Goal: Task Accomplishment & Management: Complete application form

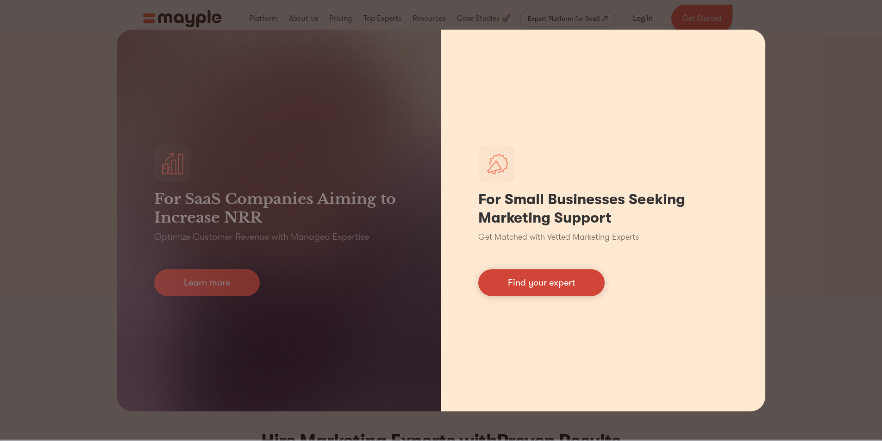
click at [558, 279] on link "Find your expert" at bounding box center [541, 283] width 126 height 27
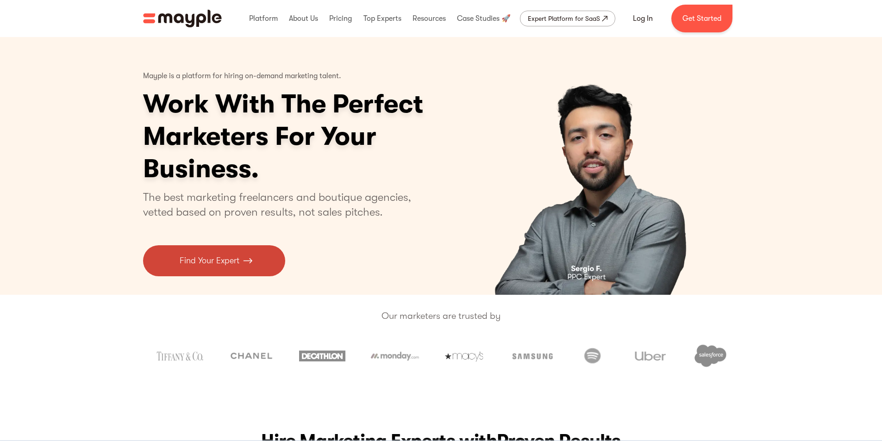
click at [236, 264] on p "Find Your Expert" at bounding box center [210, 261] width 60 height 13
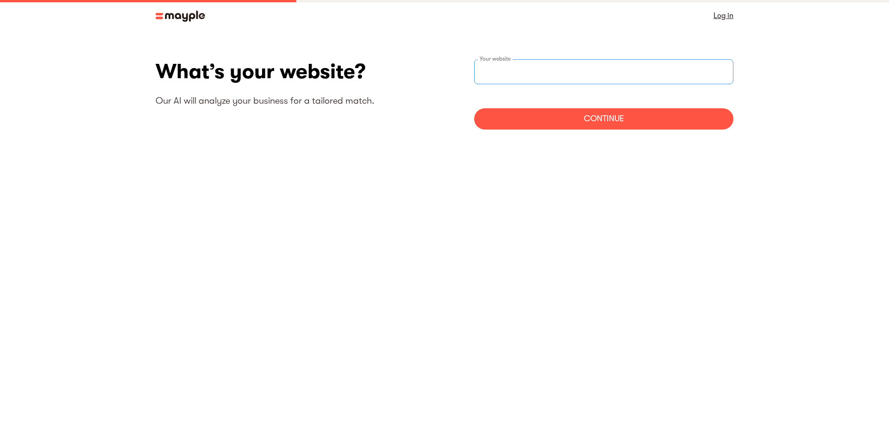
drag, startPoint x: 516, startPoint y: 61, endPoint x: 521, endPoint y: 77, distance: 17.6
click at [516, 66] on div "Your website" at bounding box center [603, 71] width 259 height 25
type input "[URL][DOMAIN_NAME]"
click at [606, 136] on div "What’s your website? Our AI will analyze your business for a tailored match. ht…" at bounding box center [445, 97] width 578 height 77
click at [585, 111] on div "Continue" at bounding box center [603, 118] width 259 height 21
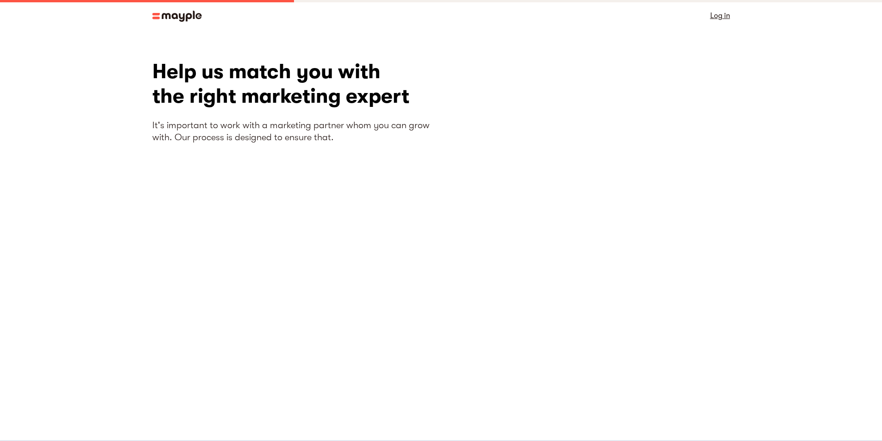
click at [737, 216] on div "What’s your website? Our AI will analyze your business for a tailored match. ht…" at bounding box center [441, 228] width 593 height 338
